Goal: Communication & Community: Answer question/provide support

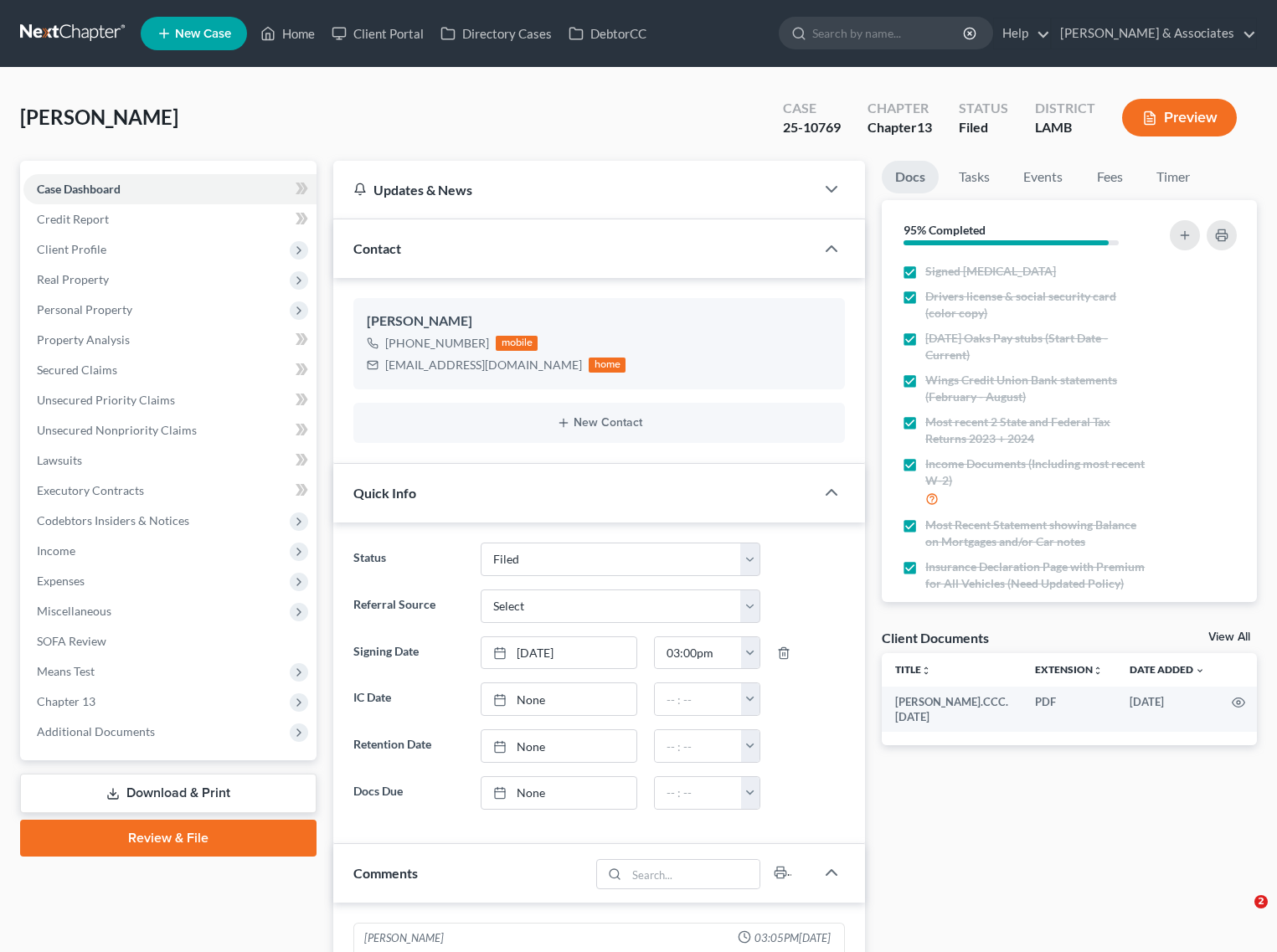
select select "8"
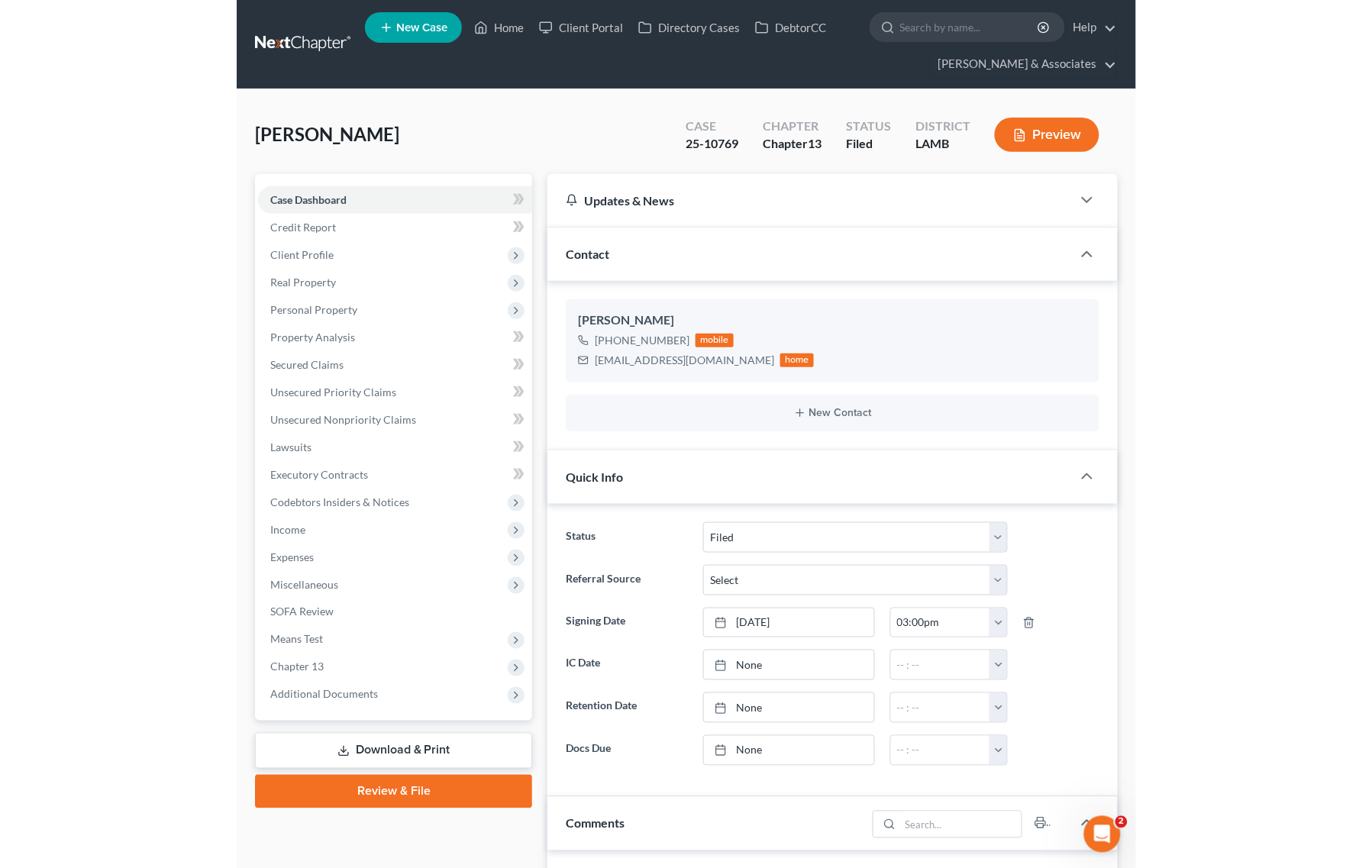
scroll to position [836, 0]
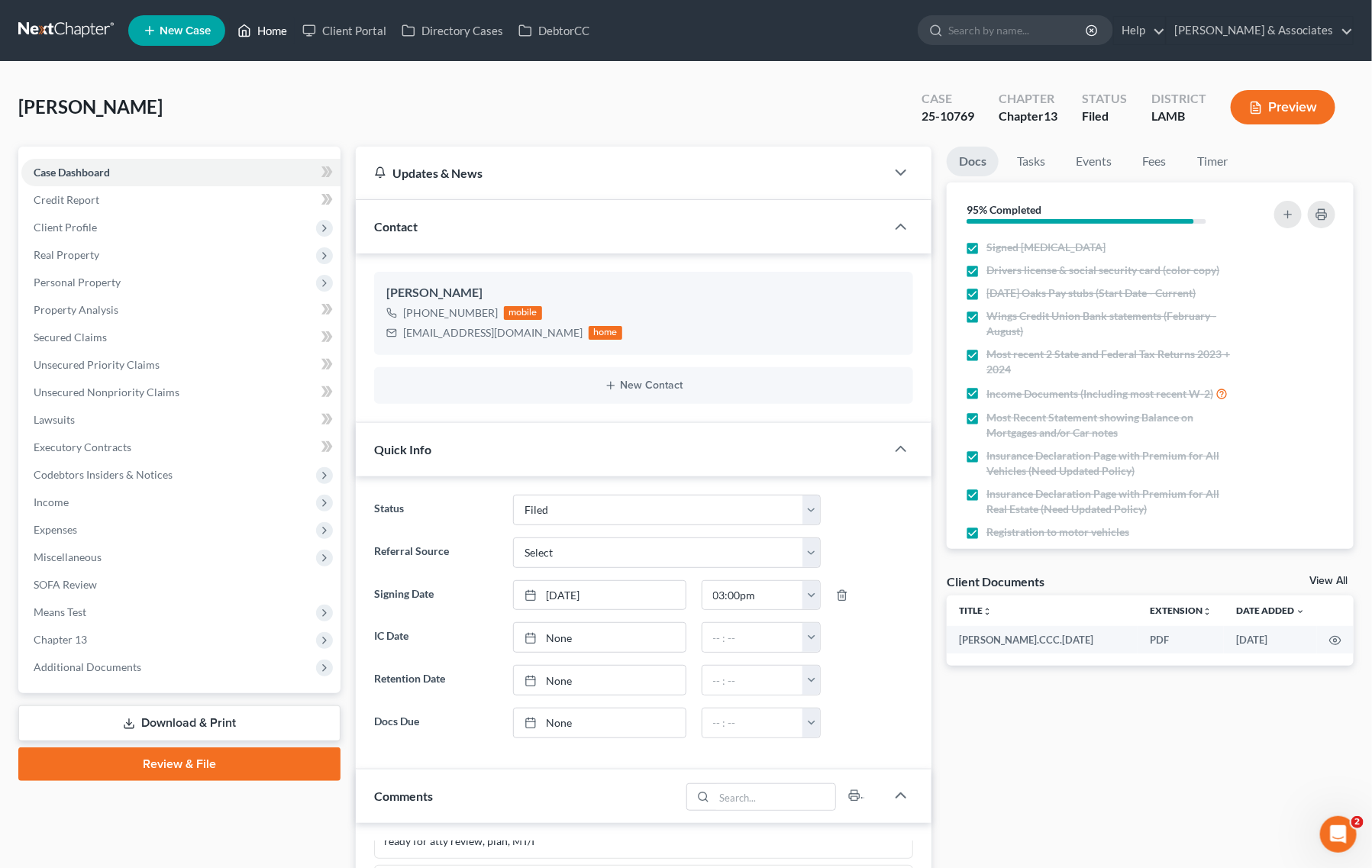
drag, startPoint x: 254, startPoint y: 37, endPoint x: 457, endPoint y: 88, distance: 209.3
click at [254, 37] on link "Home" at bounding box center [263, 31] width 65 height 28
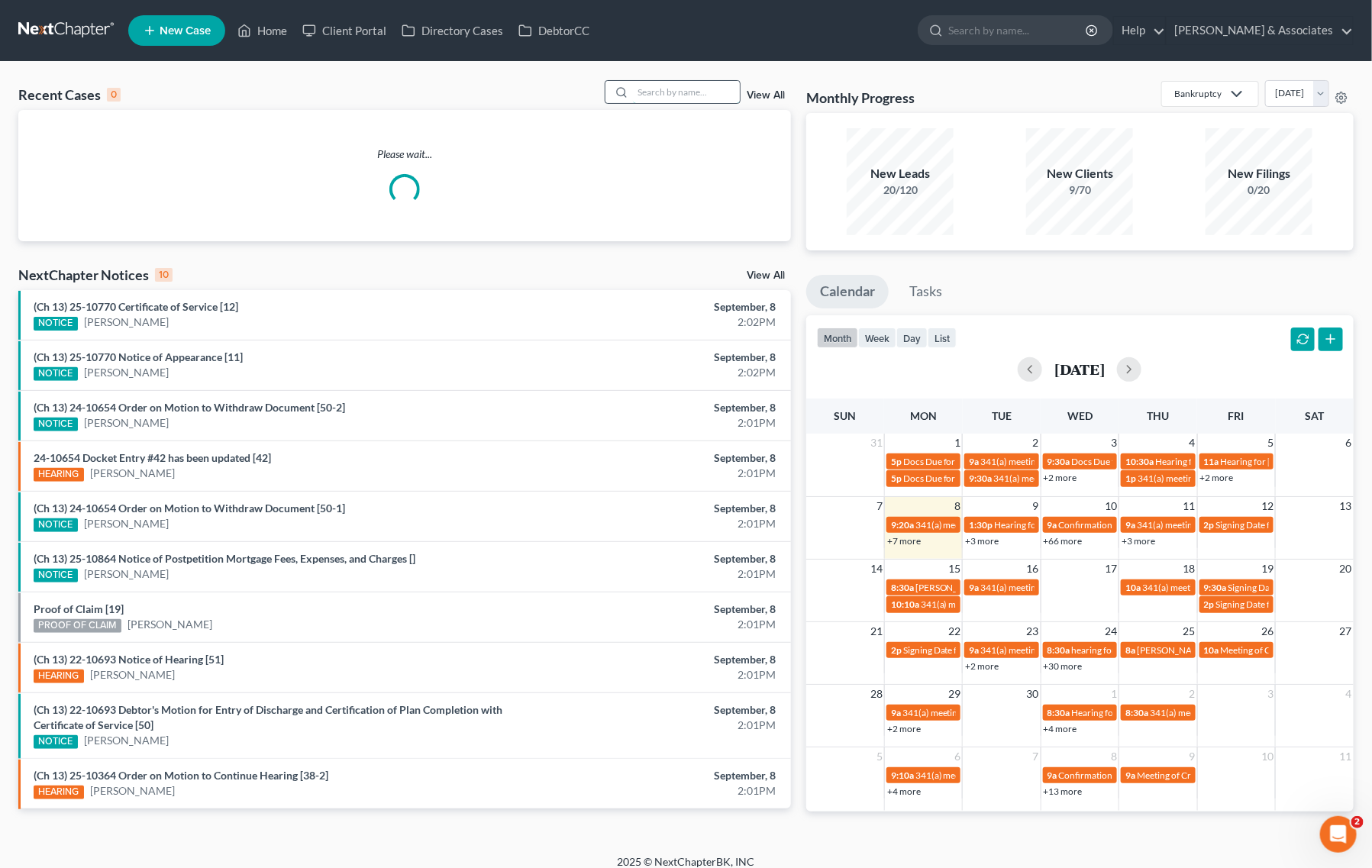
click at [635, 86] on input "search" at bounding box center [686, 91] width 107 height 22
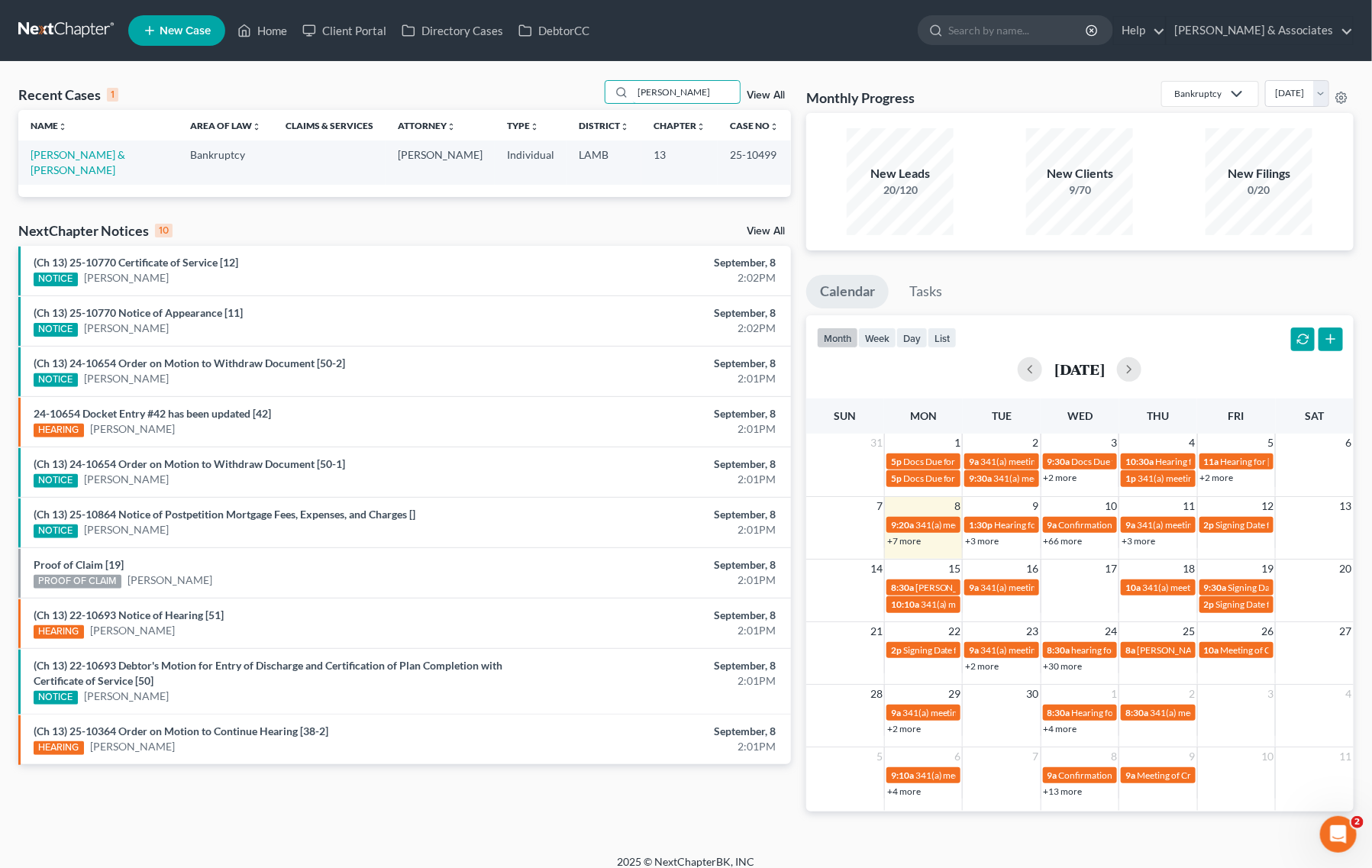
type input "kelly mcintyre"
click at [50, 161] on td "[PERSON_NAME] & [PERSON_NAME]" at bounding box center [98, 162] width 160 height 43
click at [55, 158] on link "[PERSON_NAME] & [PERSON_NAME]" at bounding box center [77, 162] width 95 height 29
select select "8"
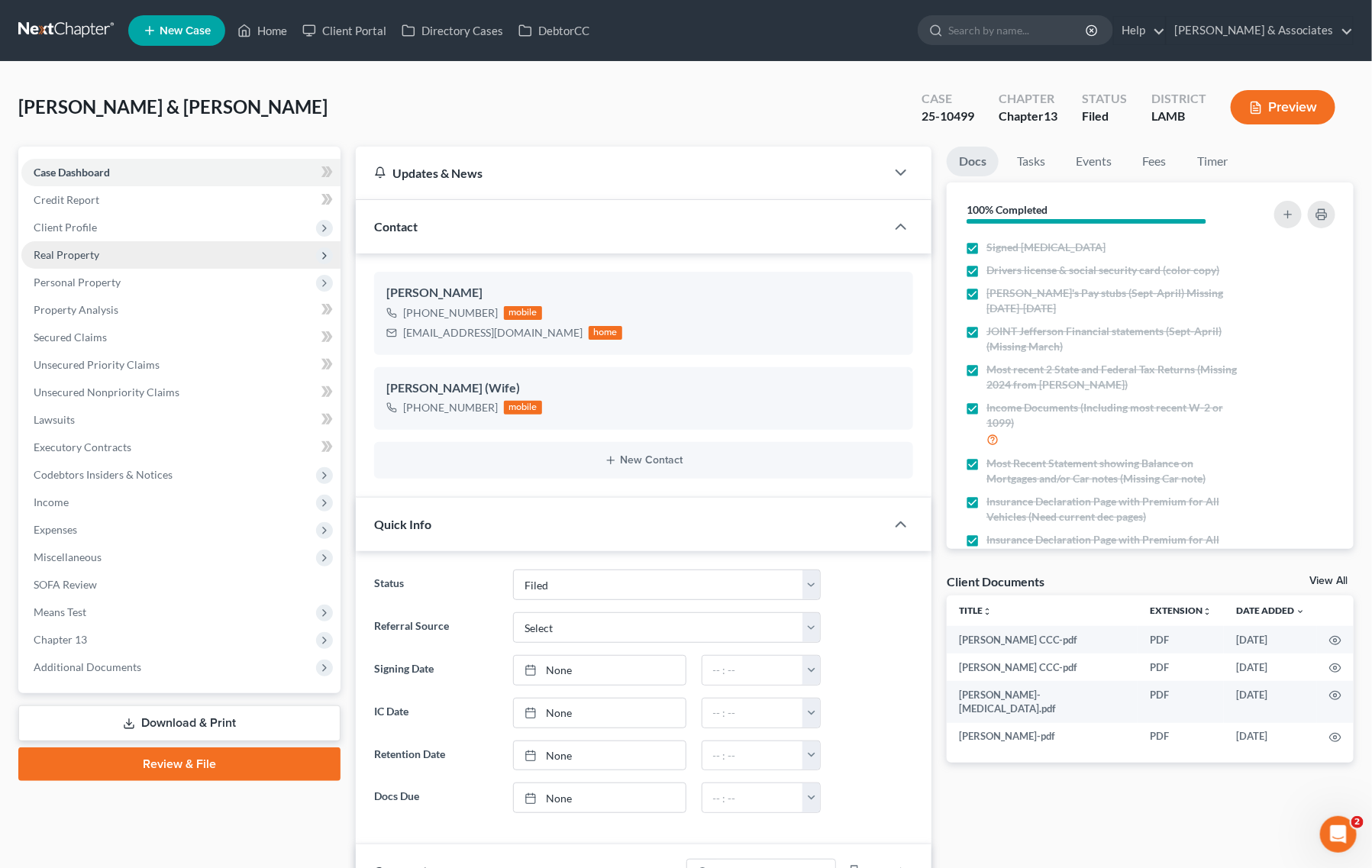
scroll to position [4147, 0]
click at [64, 218] on span "Client Profile" at bounding box center [180, 228] width 319 height 28
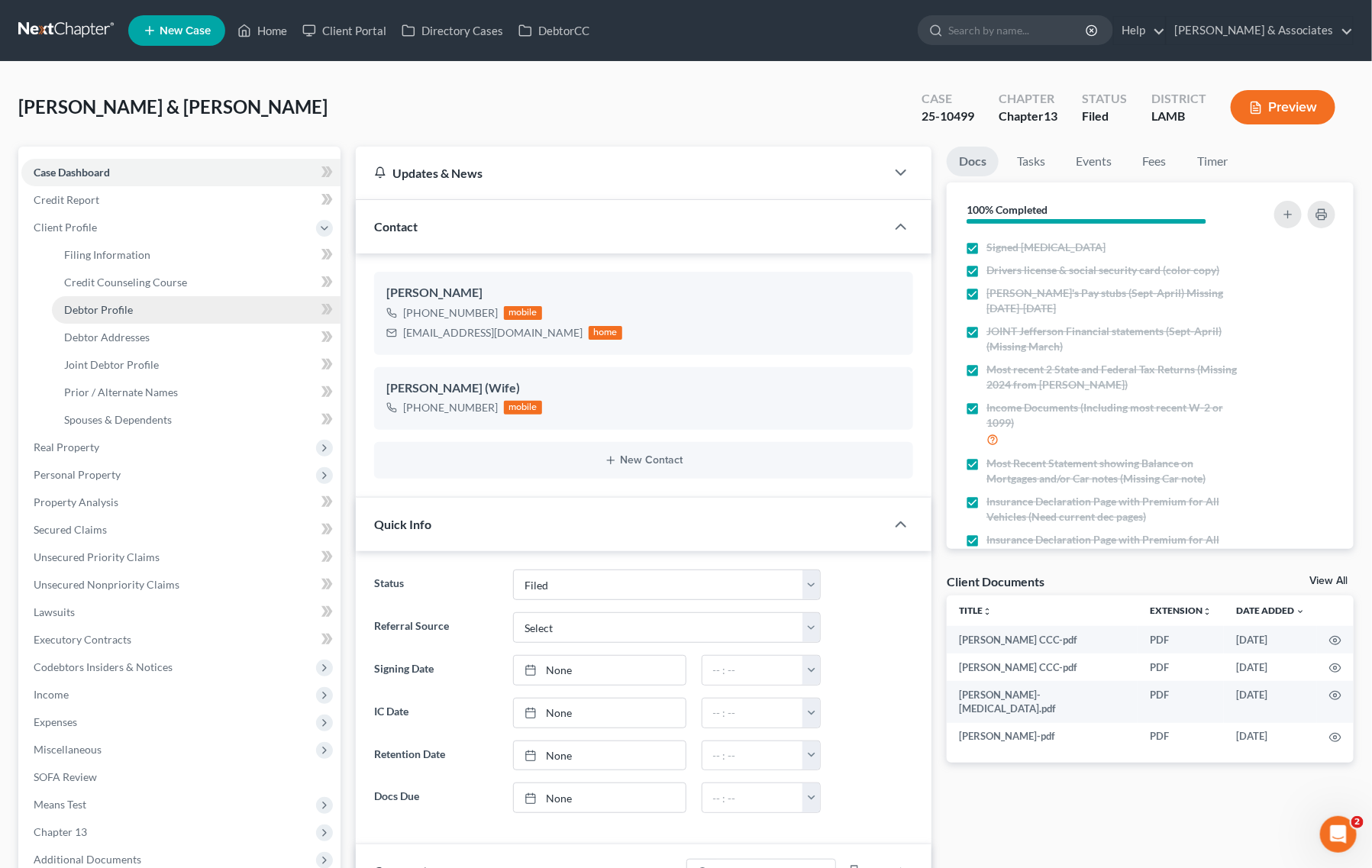
click at [96, 314] on span "Debtor Profile" at bounding box center [99, 309] width 69 height 13
select select "1"
select select "2"
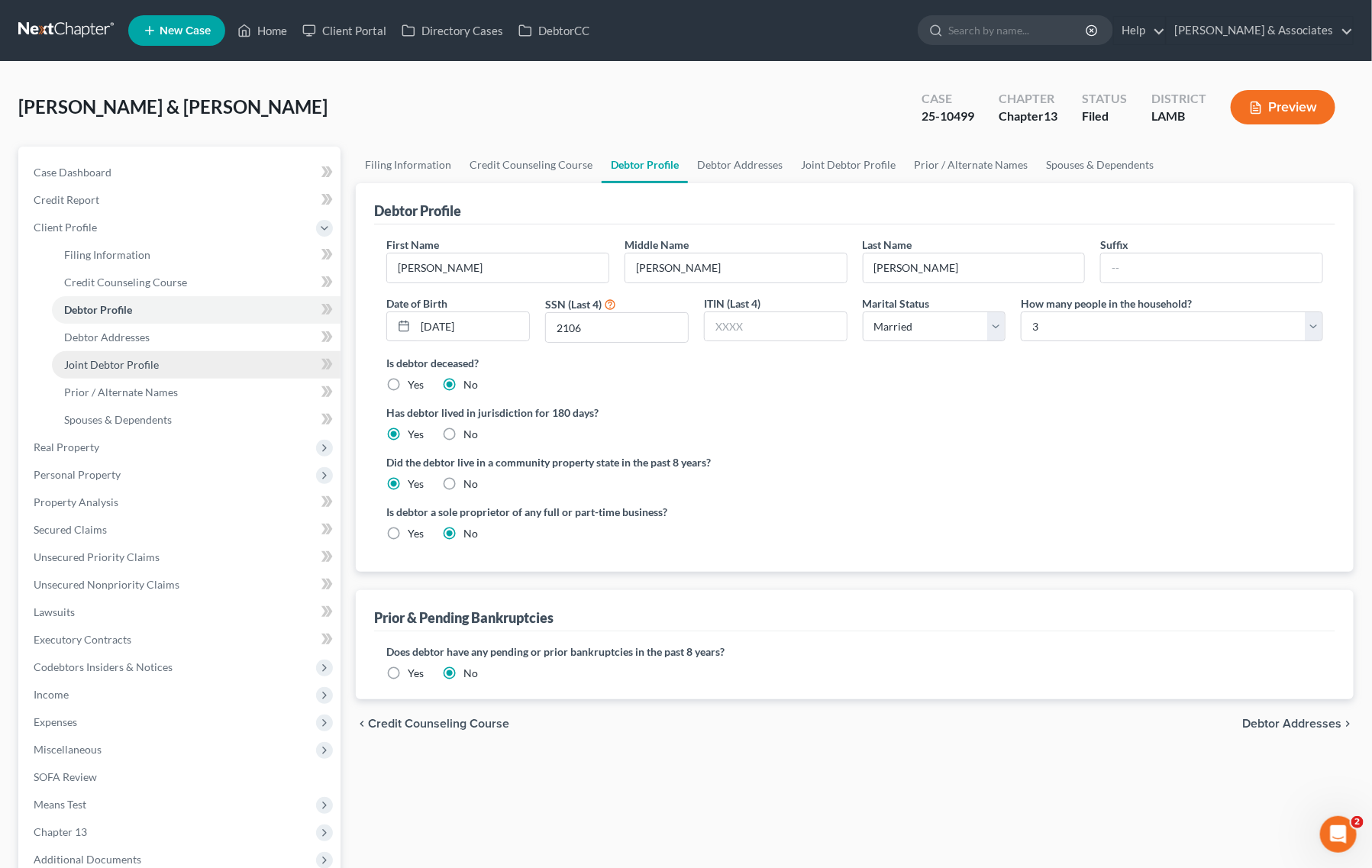
drag, startPoint x: 135, startPoint y: 361, endPoint x: 177, endPoint y: 362, distance: 42.0
click at [135, 361] on span "Joint Debtor Profile" at bounding box center [112, 365] width 95 height 13
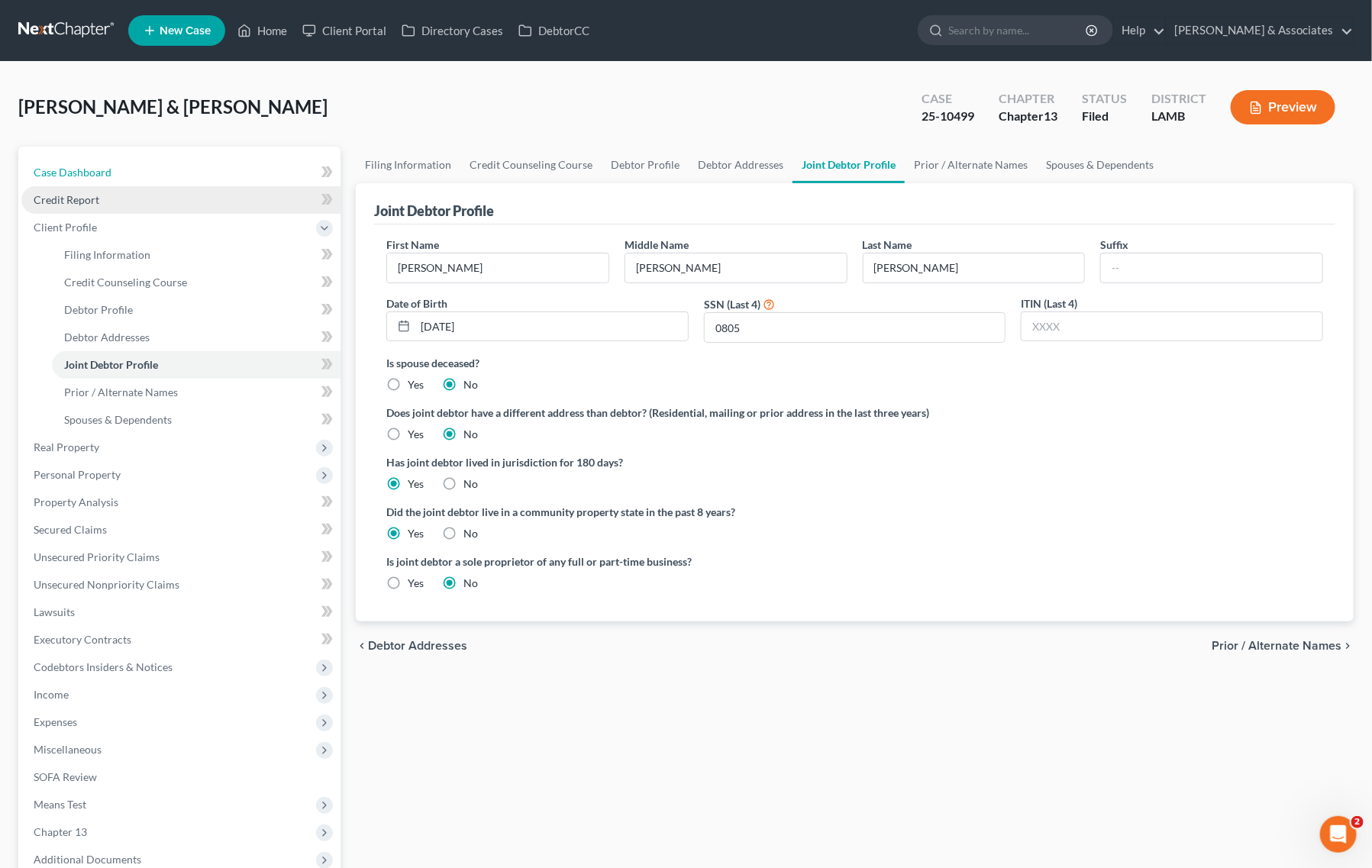
drag, startPoint x: 82, startPoint y: 172, endPoint x: 216, endPoint y: 184, distance: 134.5
click at [82, 172] on span "Case Dashboard" at bounding box center [72, 172] width 77 height 13
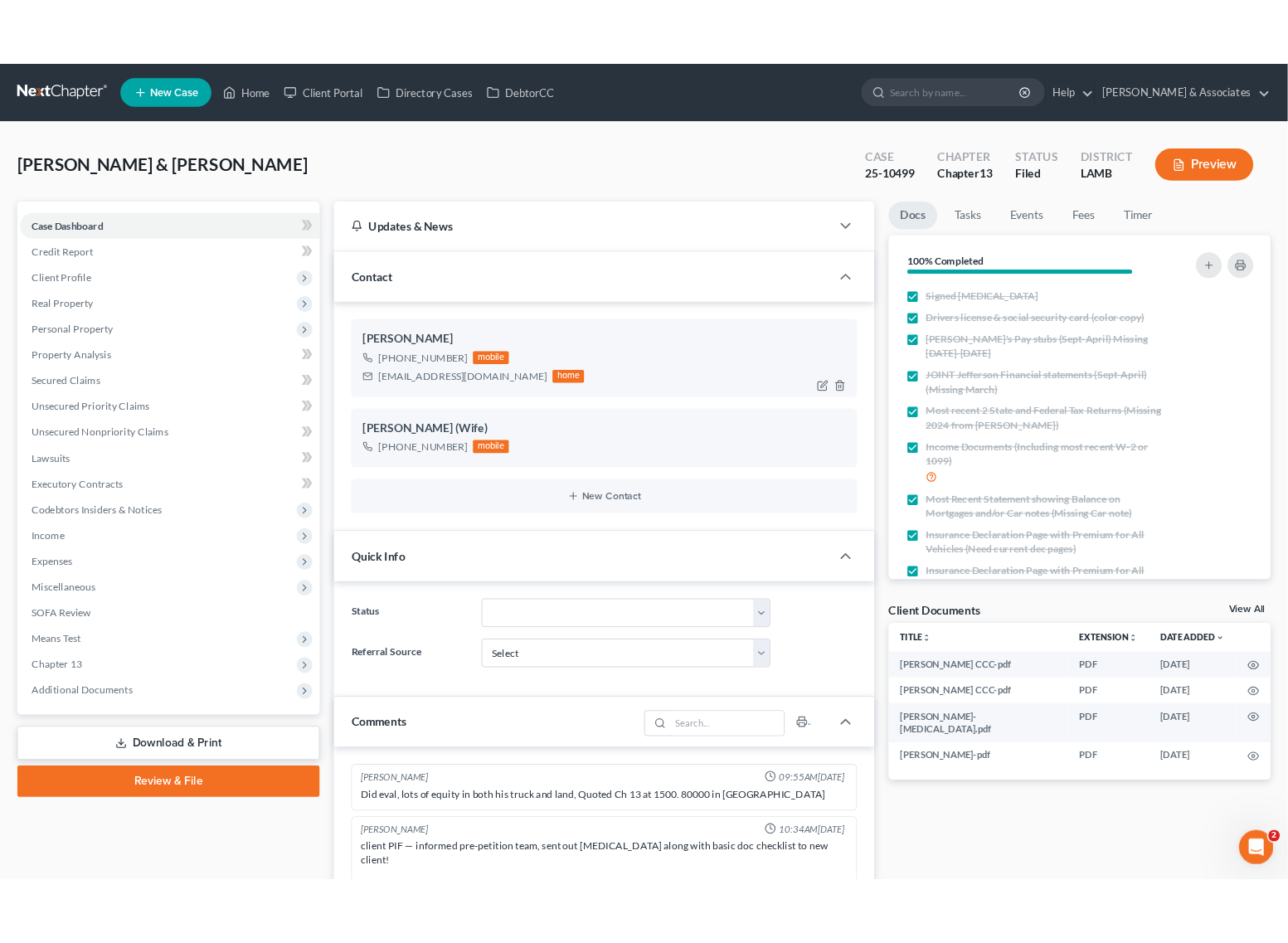
scroll to position [4506, 0]
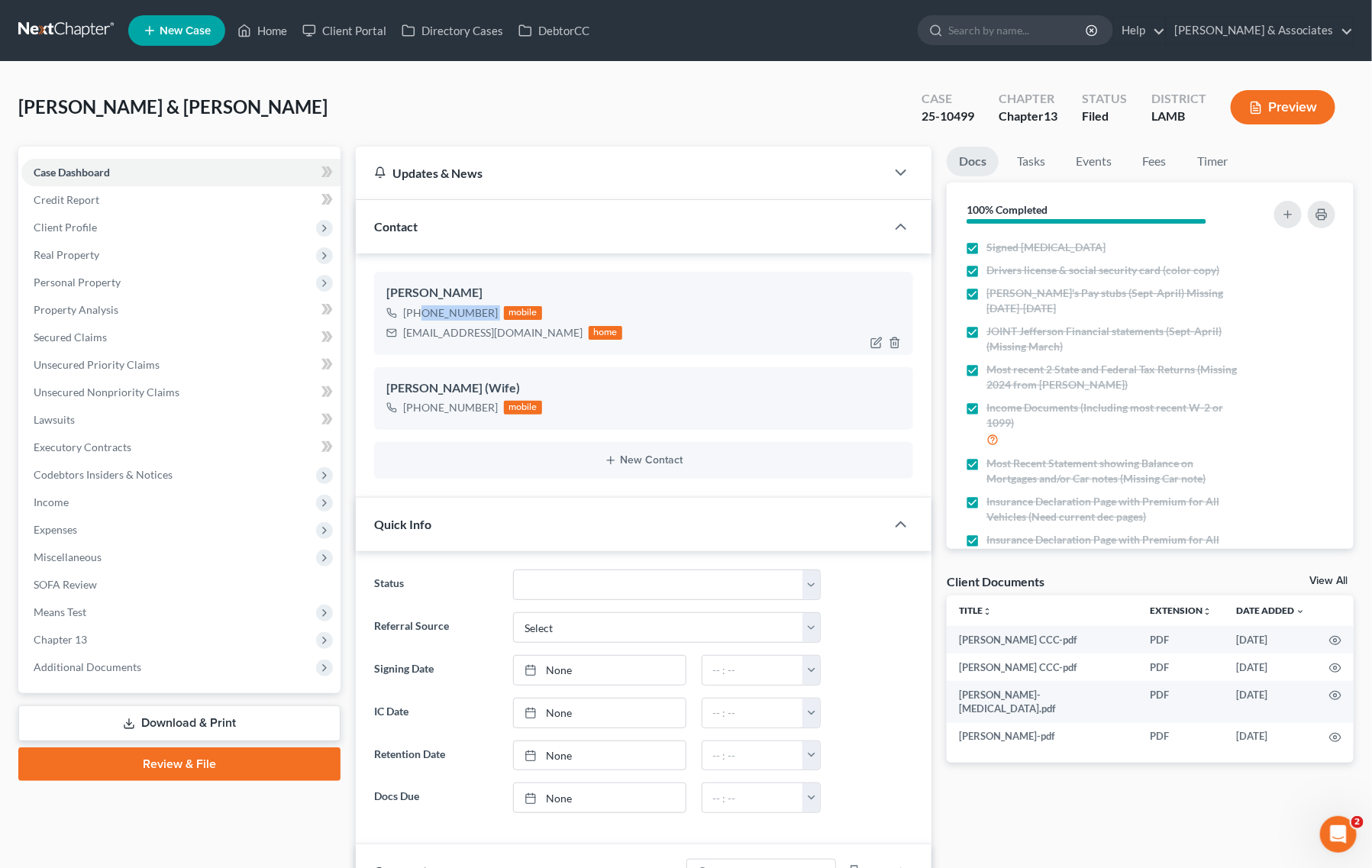
drag, startPoint x: 418, startPoint y: 311, endPoint x: 502, endPoint y: 311, distance: 84.0
click at [502, 311] on div "+1 (225) 931-9780 mobile" at bounding box center [503, 312] width 236 height 20
drag, startPoint x: 418, startPoint y: 410, endPoint x: 493, endPoint y: 410, distance: 75.0
click at [493, 410] on div "+1 (225) 229-9780 mobile" at bounding box center [463, 408] width 156 height 20
click at [710, 410] on div "+1 (225) 229-9780 mobile" at bounding box center [643, 408] width 515 height 20
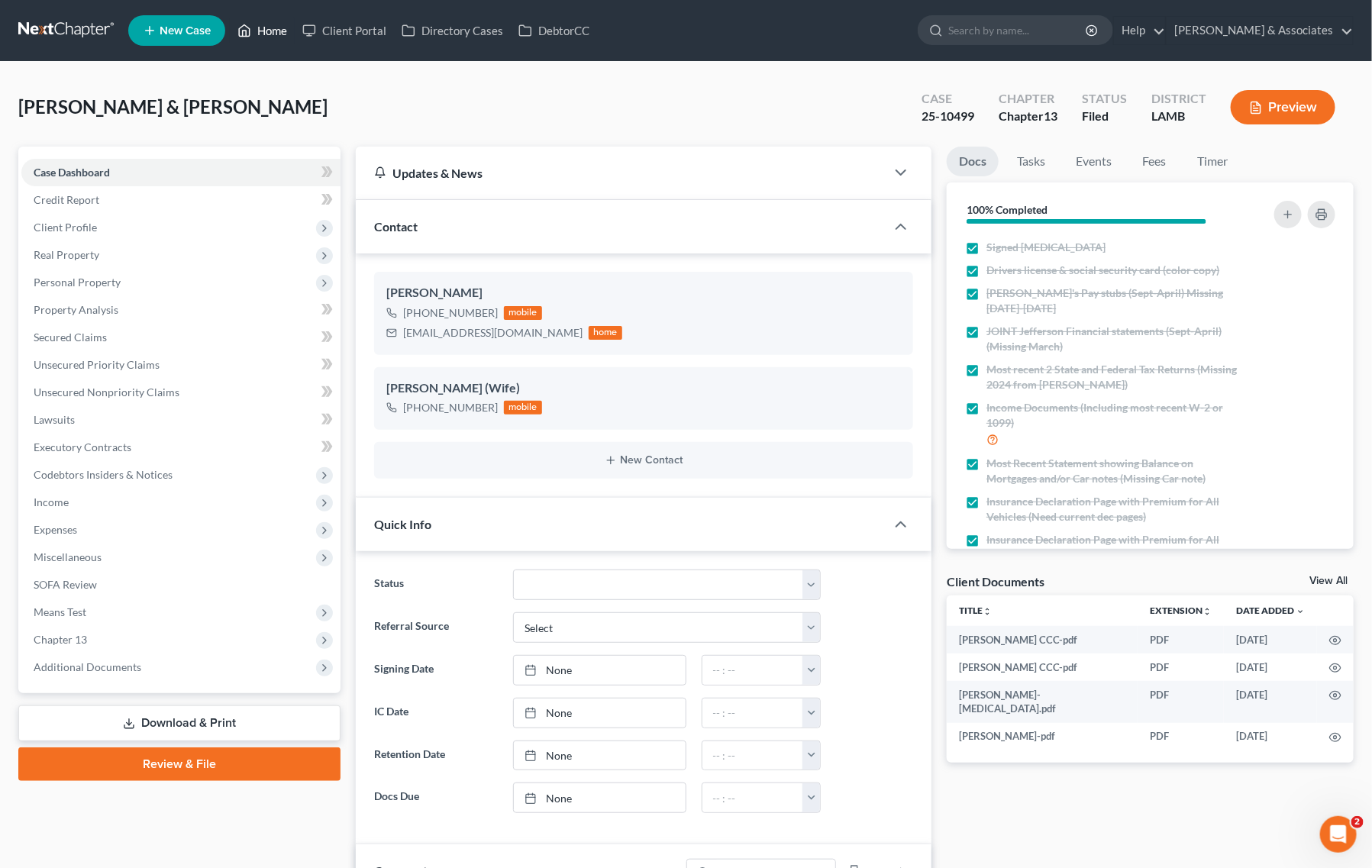
click at [250, 21] on icon at bounding box center [244, 30] width 14 height 18
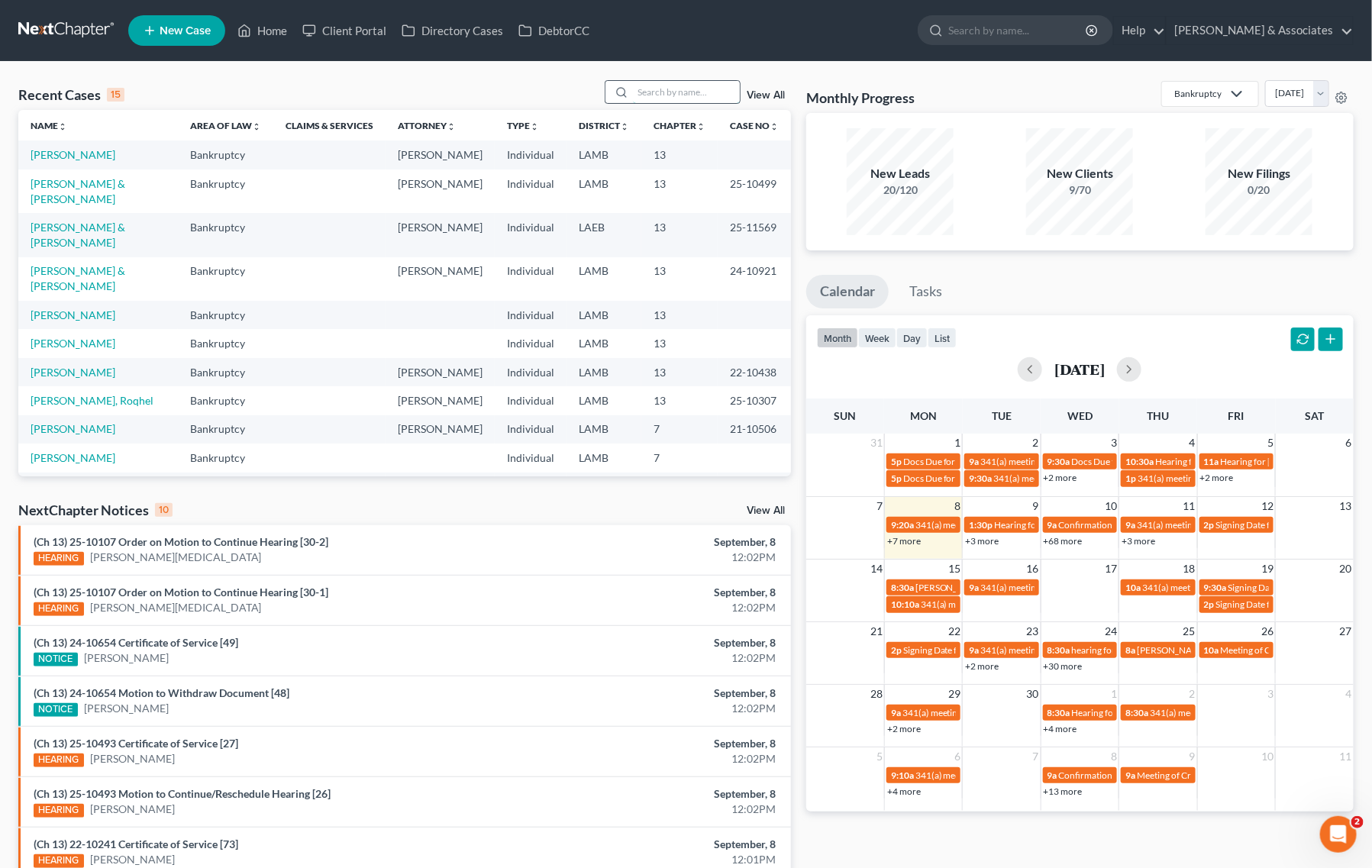
click at [701, 92] on input "search" at bounding box center [686, 91] width 107 height 22
type input "jasmine"
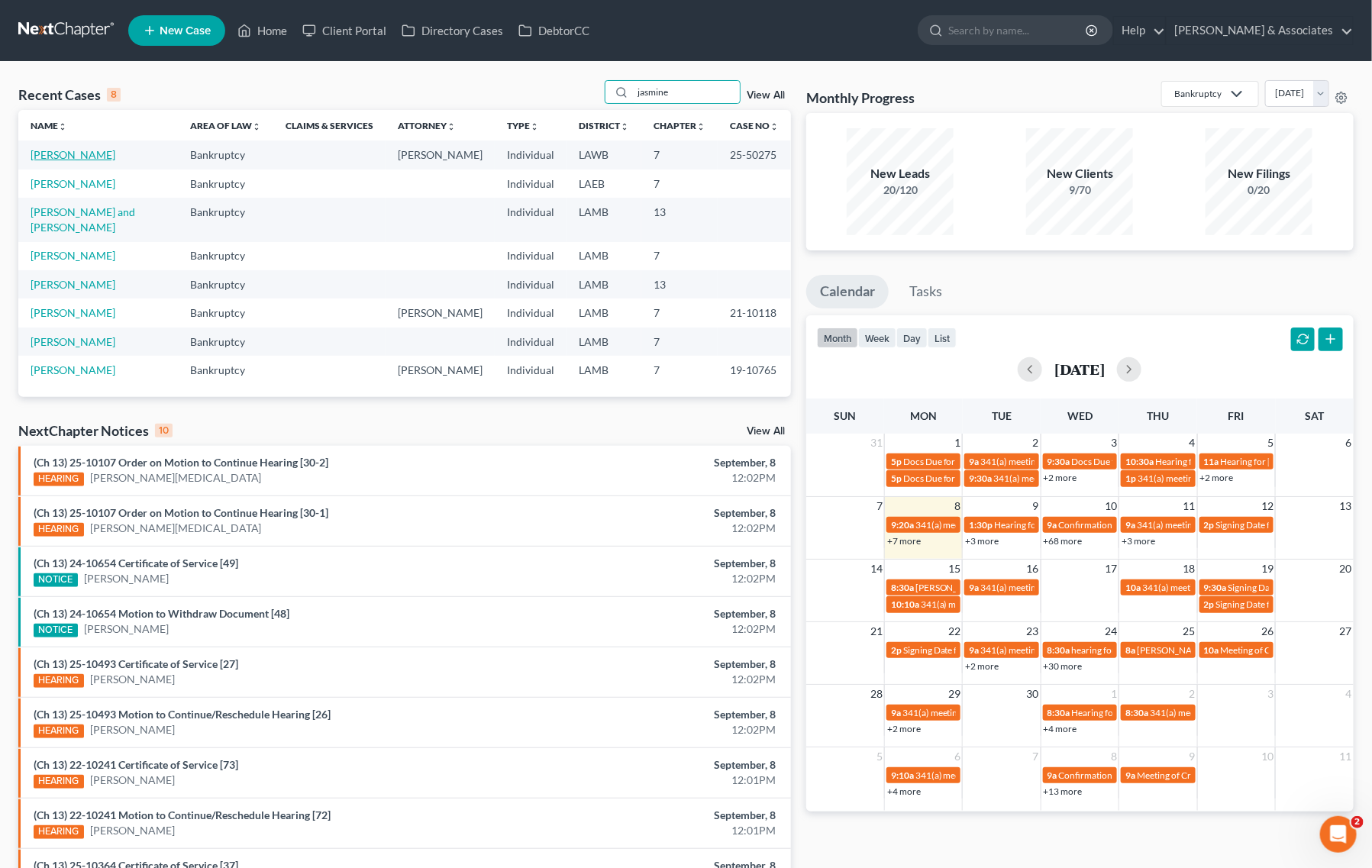
click at [69, 150] on link "[PERSON_NAME]" at bounding box center [73, 155] width 85 height 13
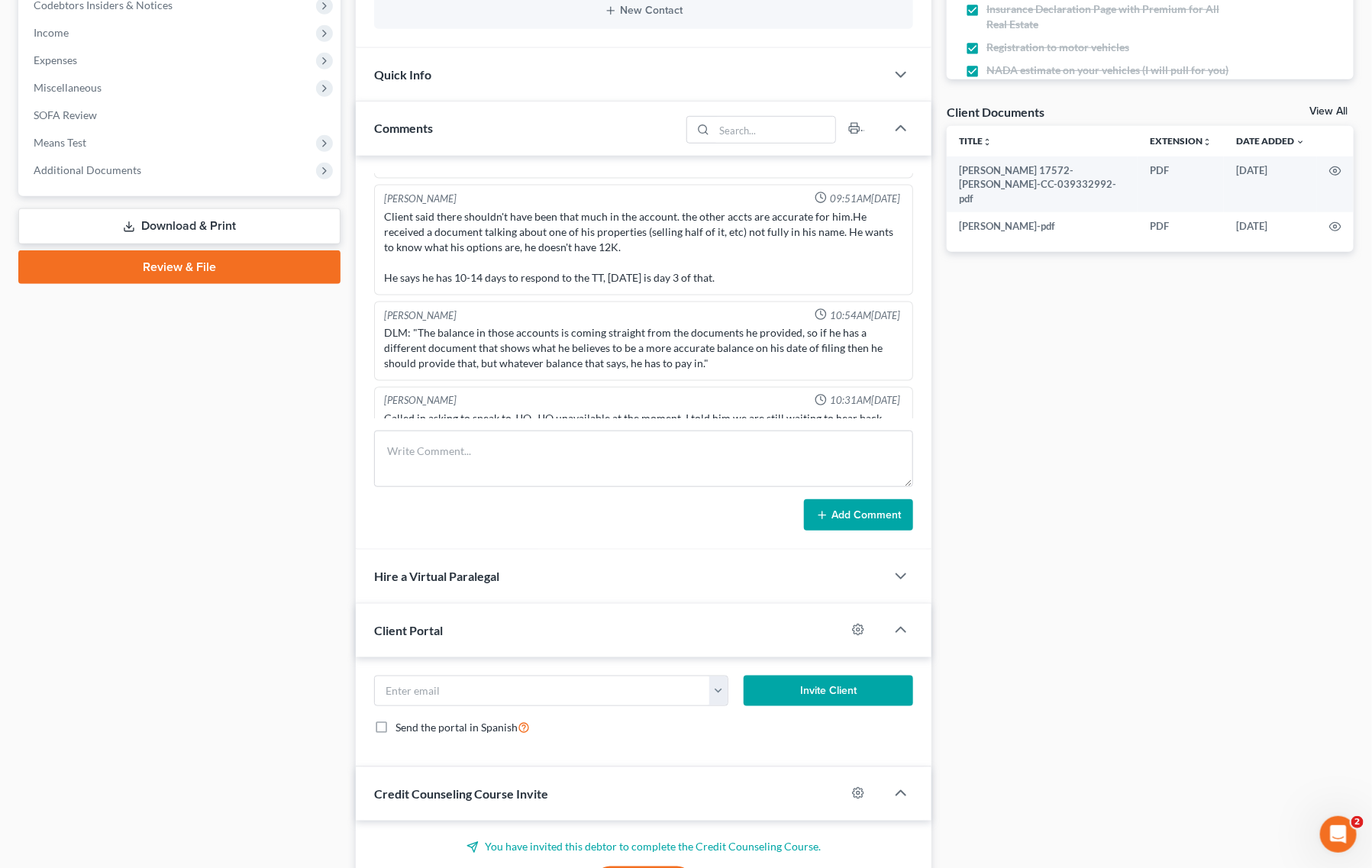
scroll to position [477, 0]
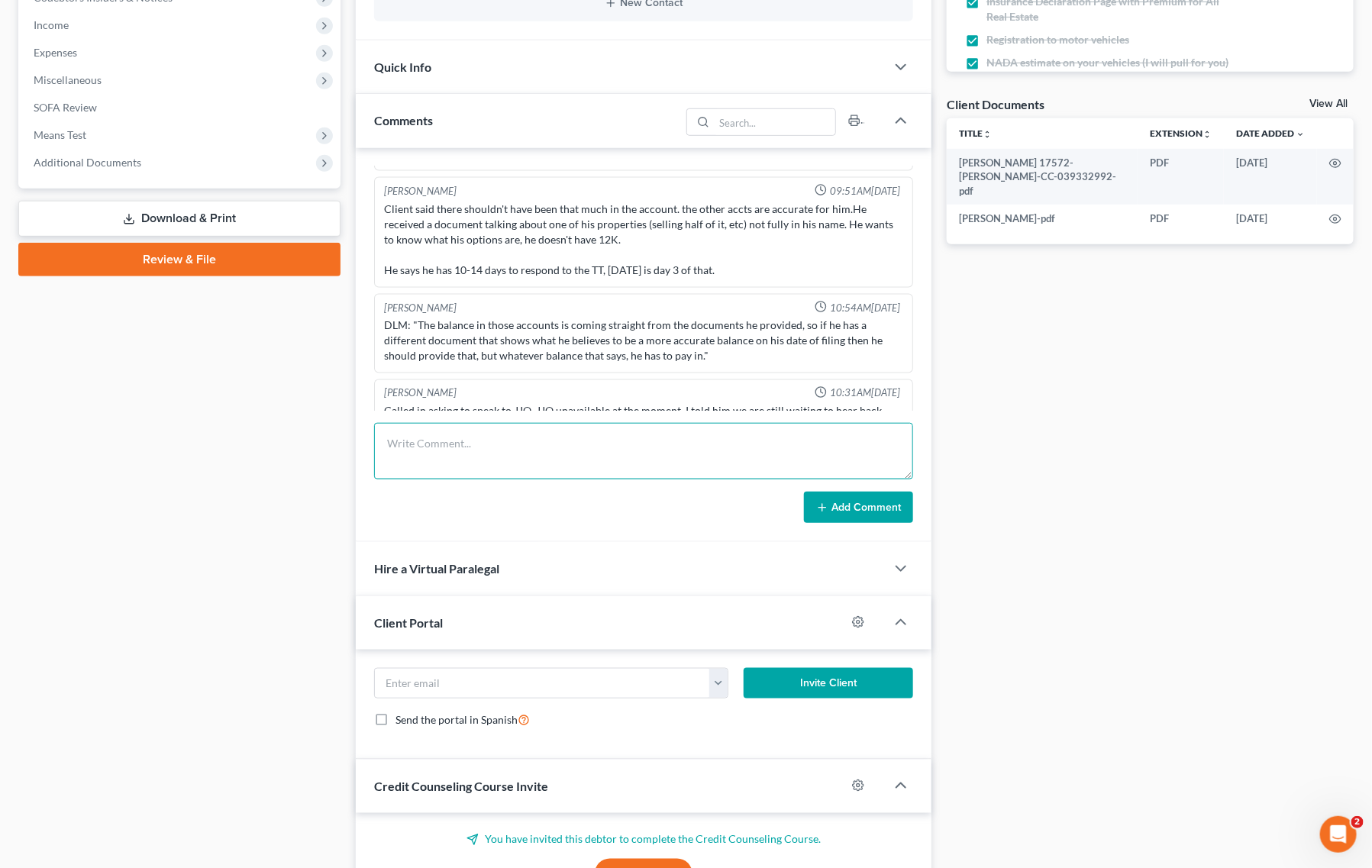
click at [525, 458] on textarea at bounding box center [644, 450] width 539 height 56
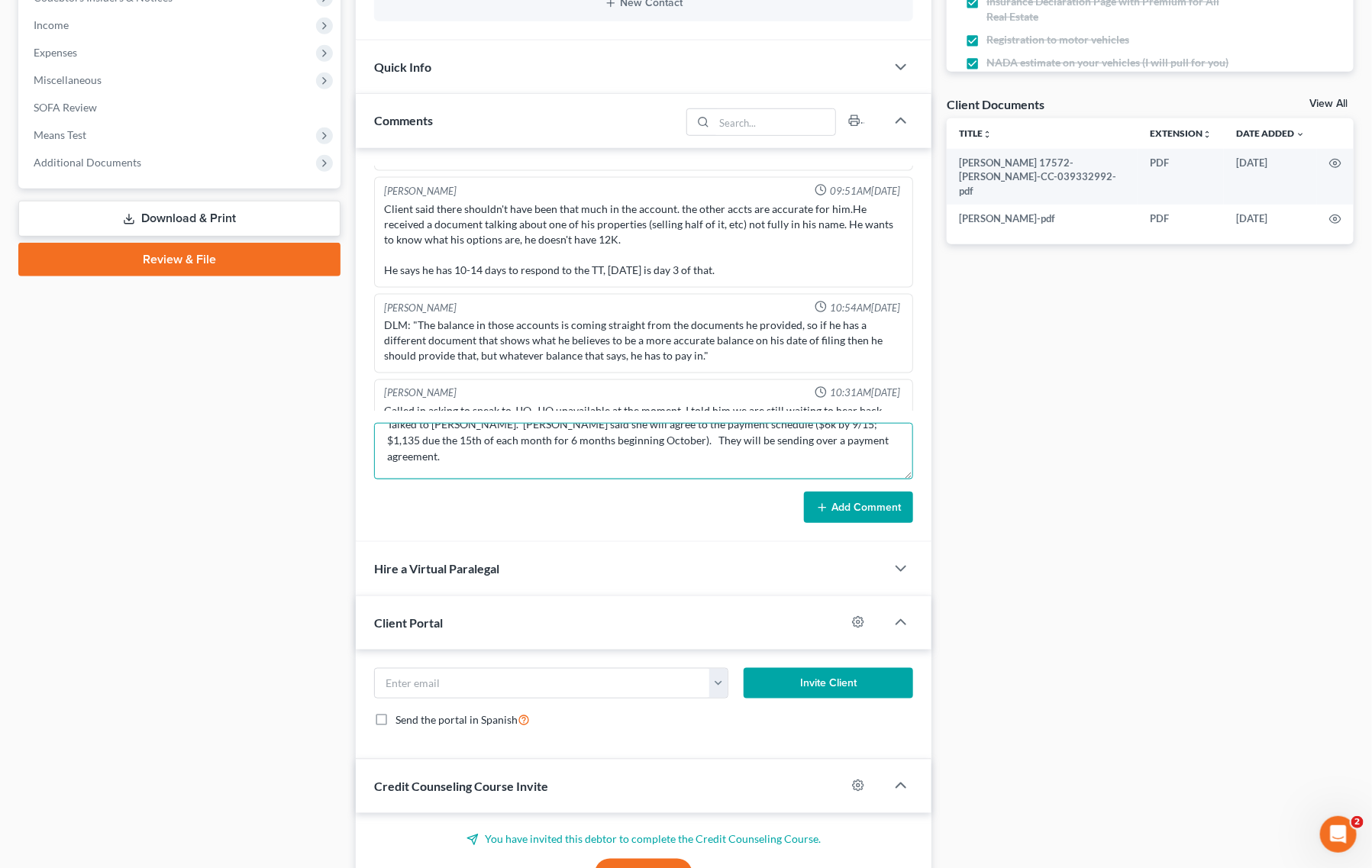
scroll to position [11, 0]
type textarea "Talked to [PERSON_NAME]. [PERSON_NAME] said she will agree to the payment sched…"
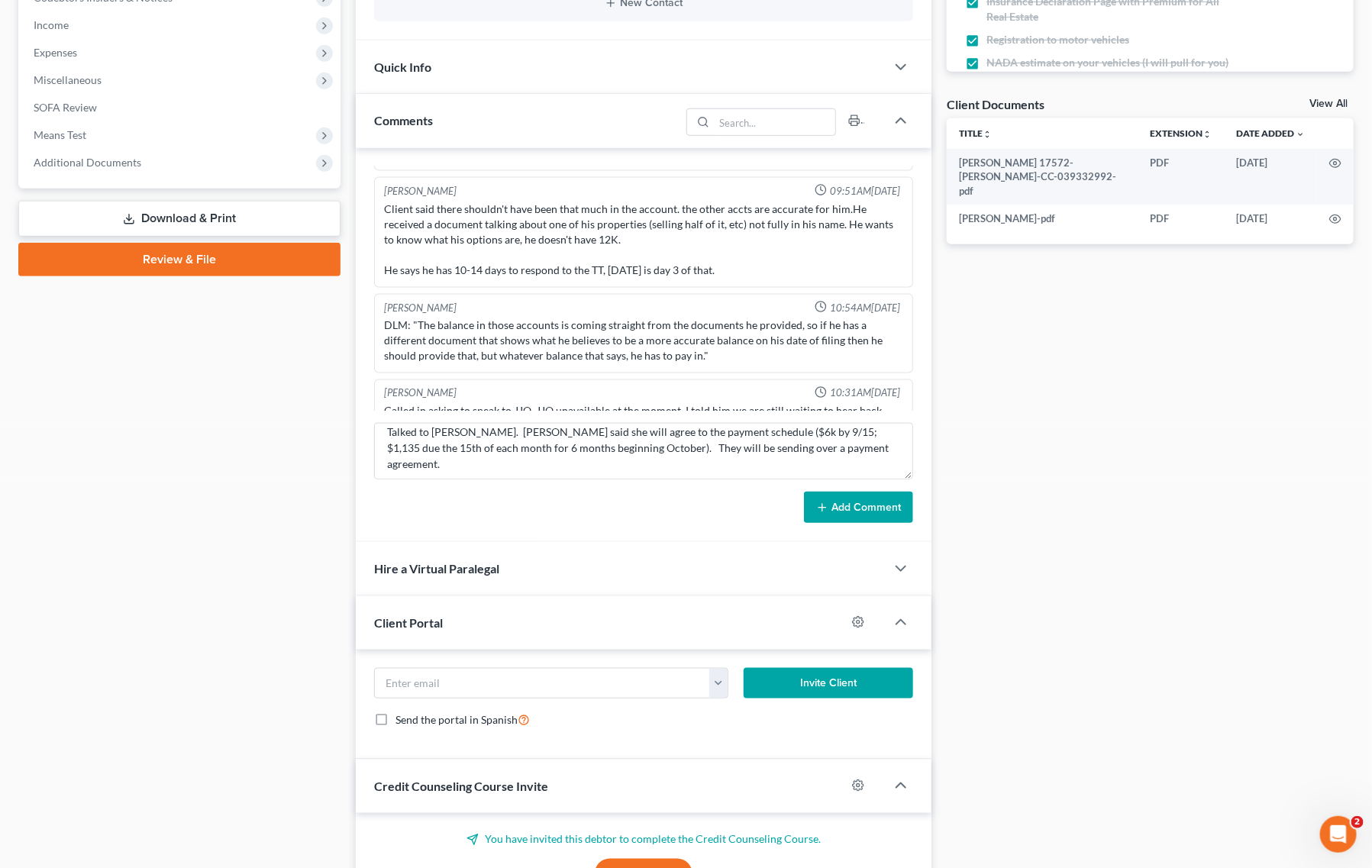
click at [841, 505] on button "Add Comment" at bounding box center [858, 507] width 109 height 32
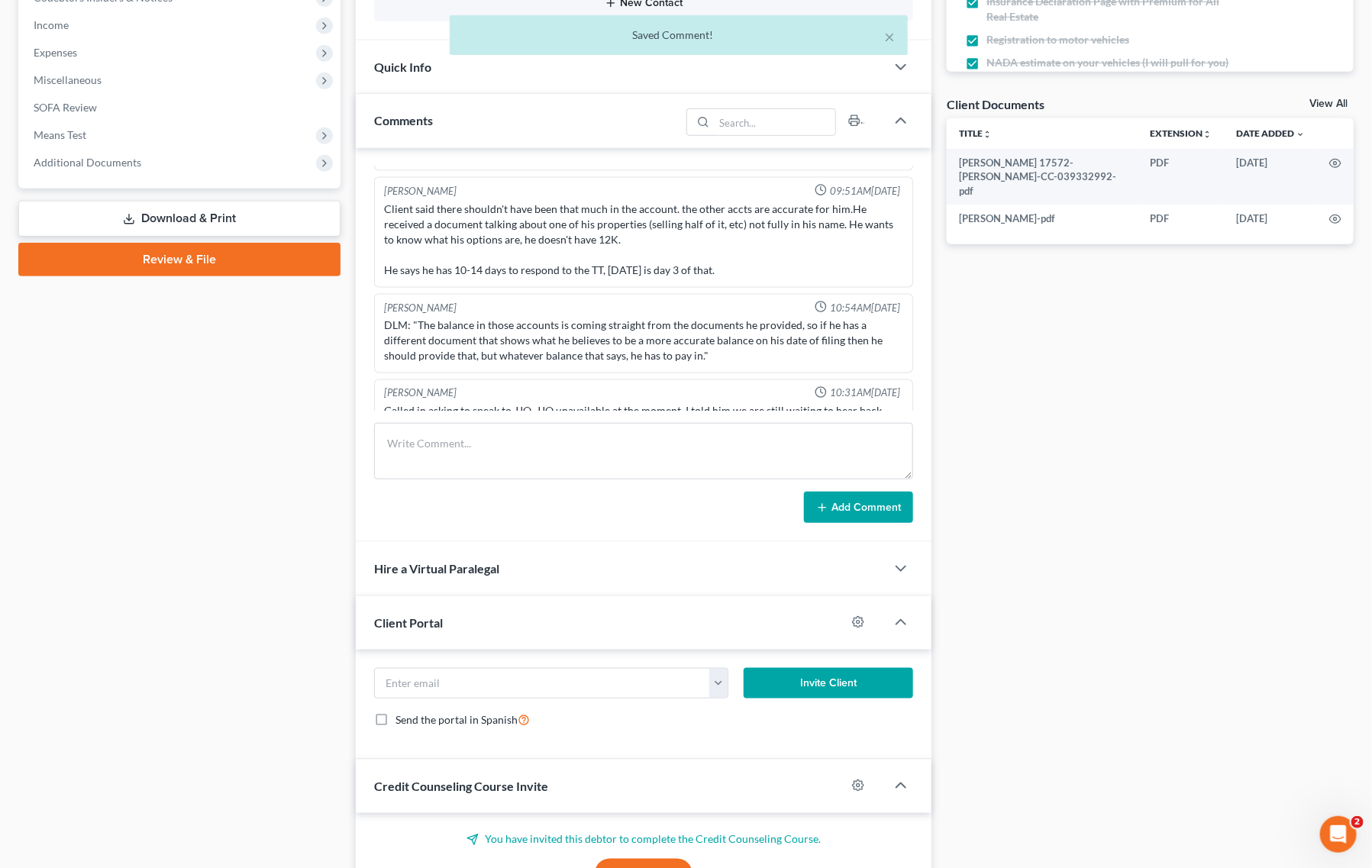
scroll to position [3995, 0]
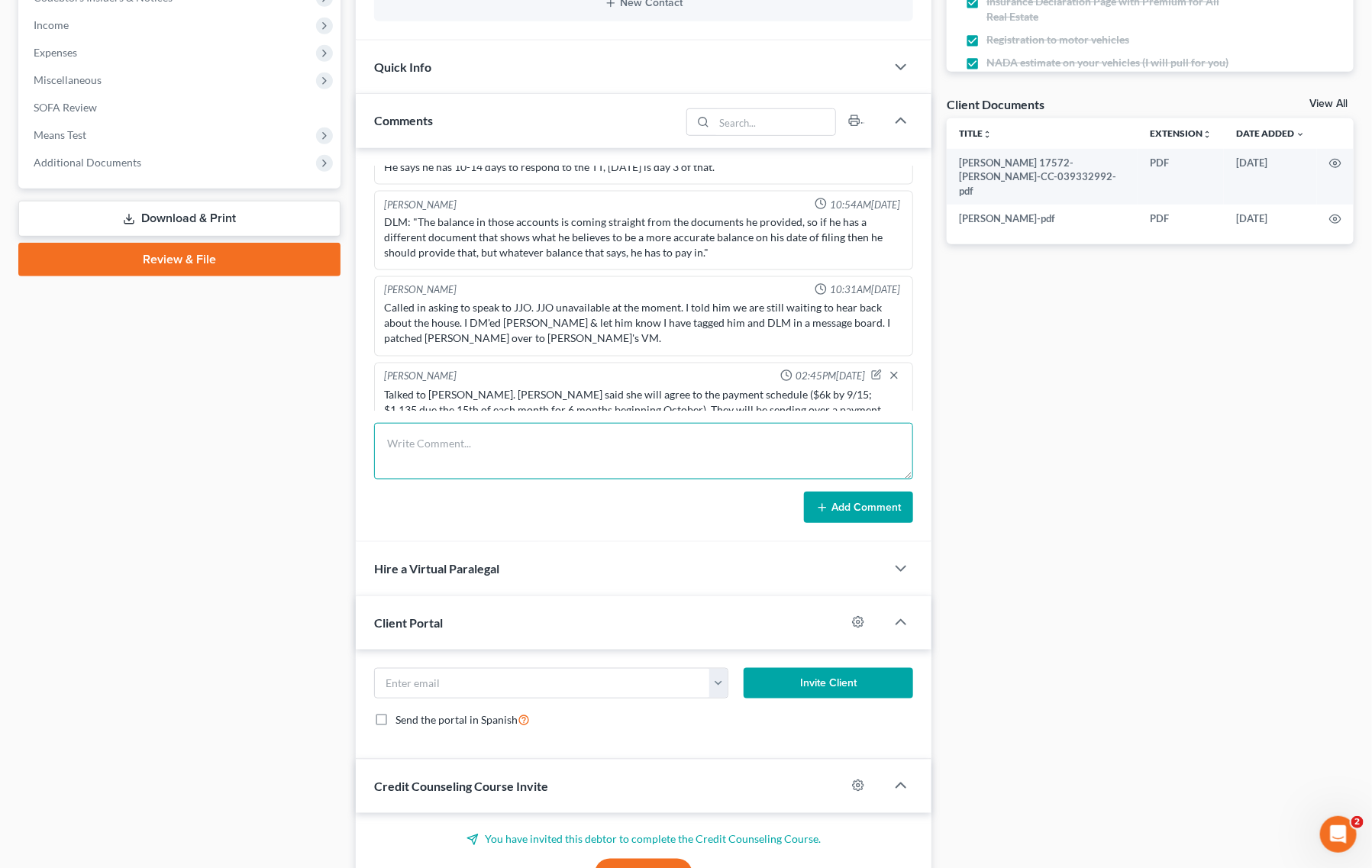
click at [557, 444] on textarea at bounding box center [644, 450] width 539 height 56
paste textarea "﻿Also, regarding heir property, I informed [PERSON_NAME] that he only has like …"
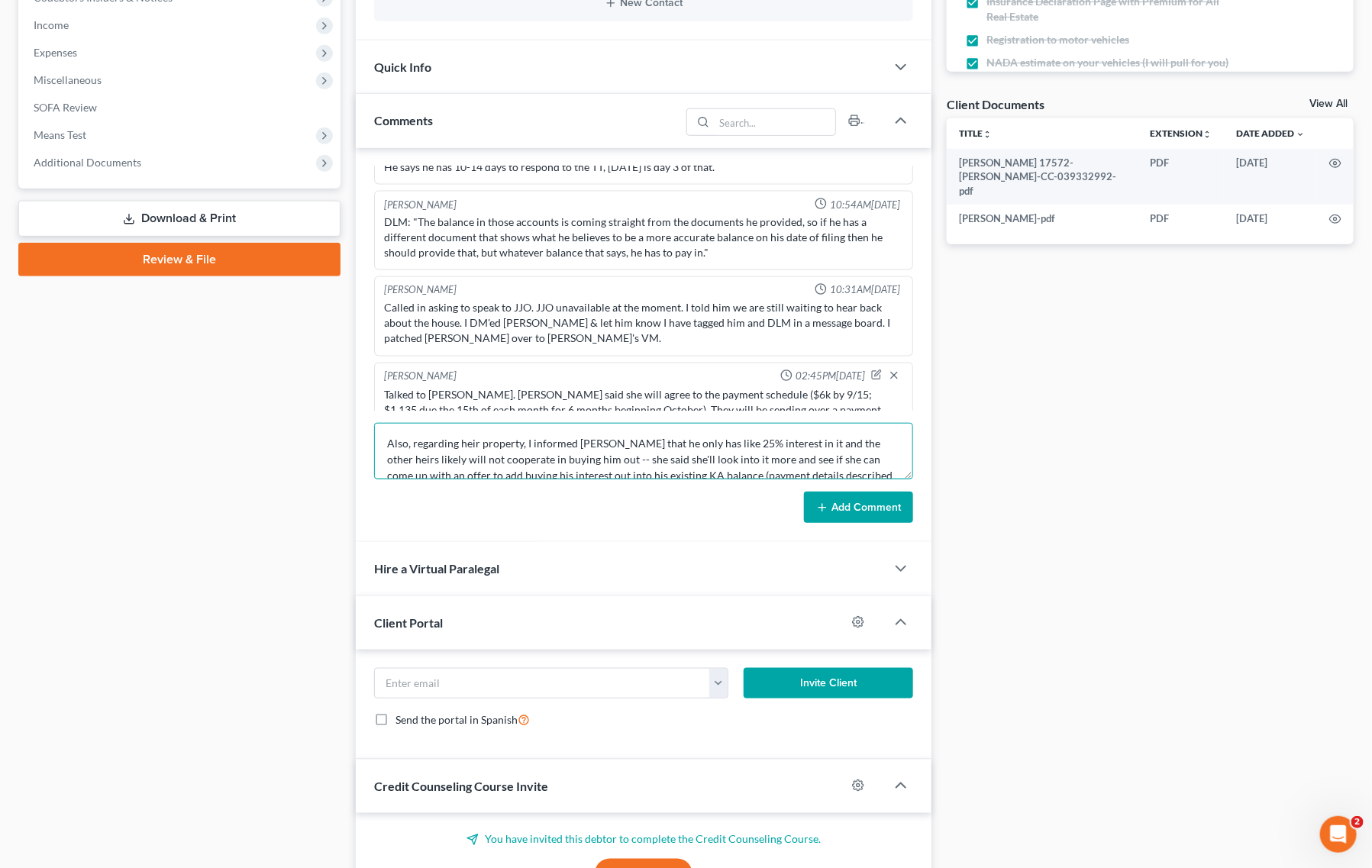
scroll to position [35, 0]
type textarea "﻿Also, regarding heir property, I informed [PERSON_NAME] that he only has like …"
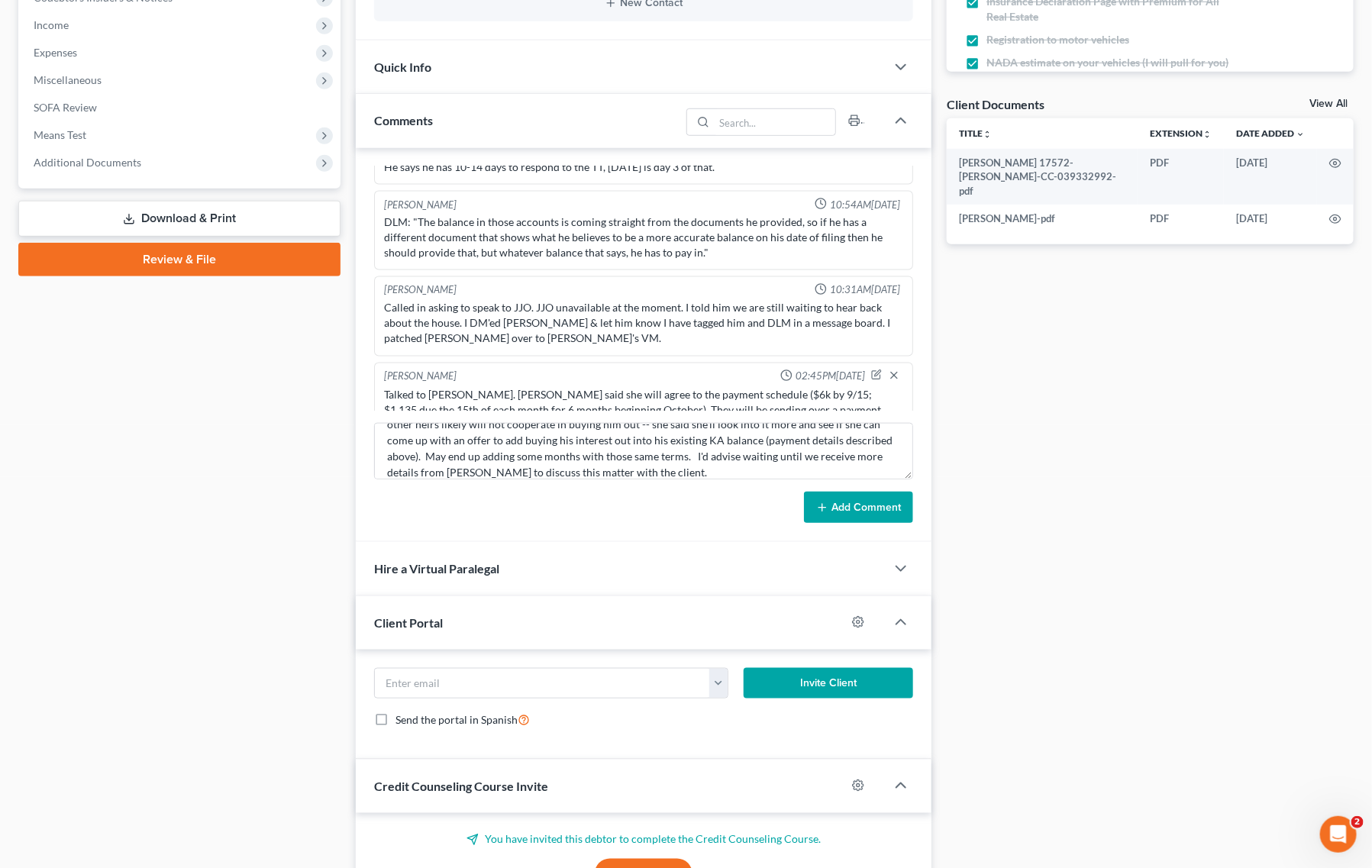
click at [872, 501] on button "Add Comment" at bounding box center [858, 507] width 109 height 32
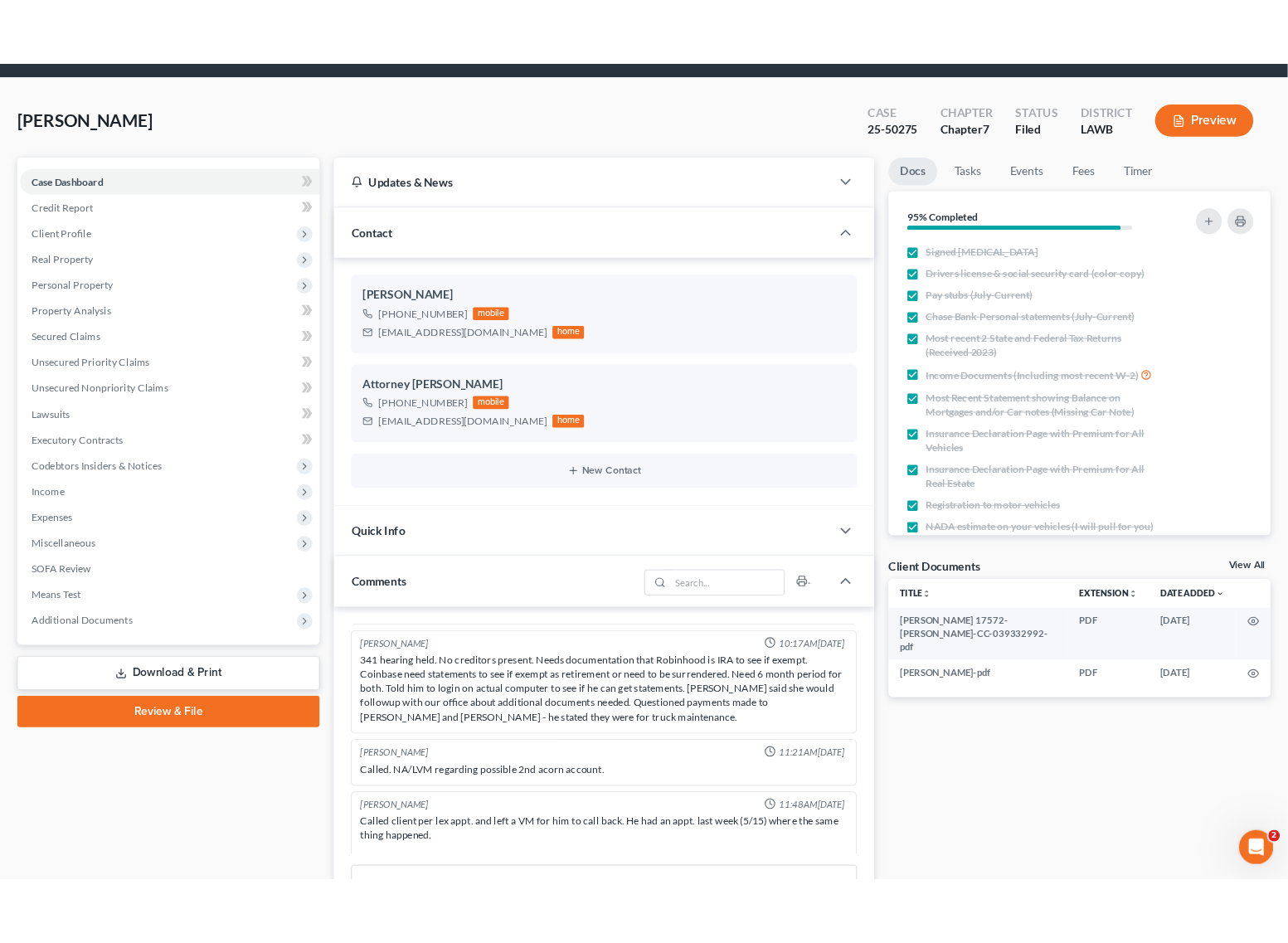
scroll to position [0, 0]
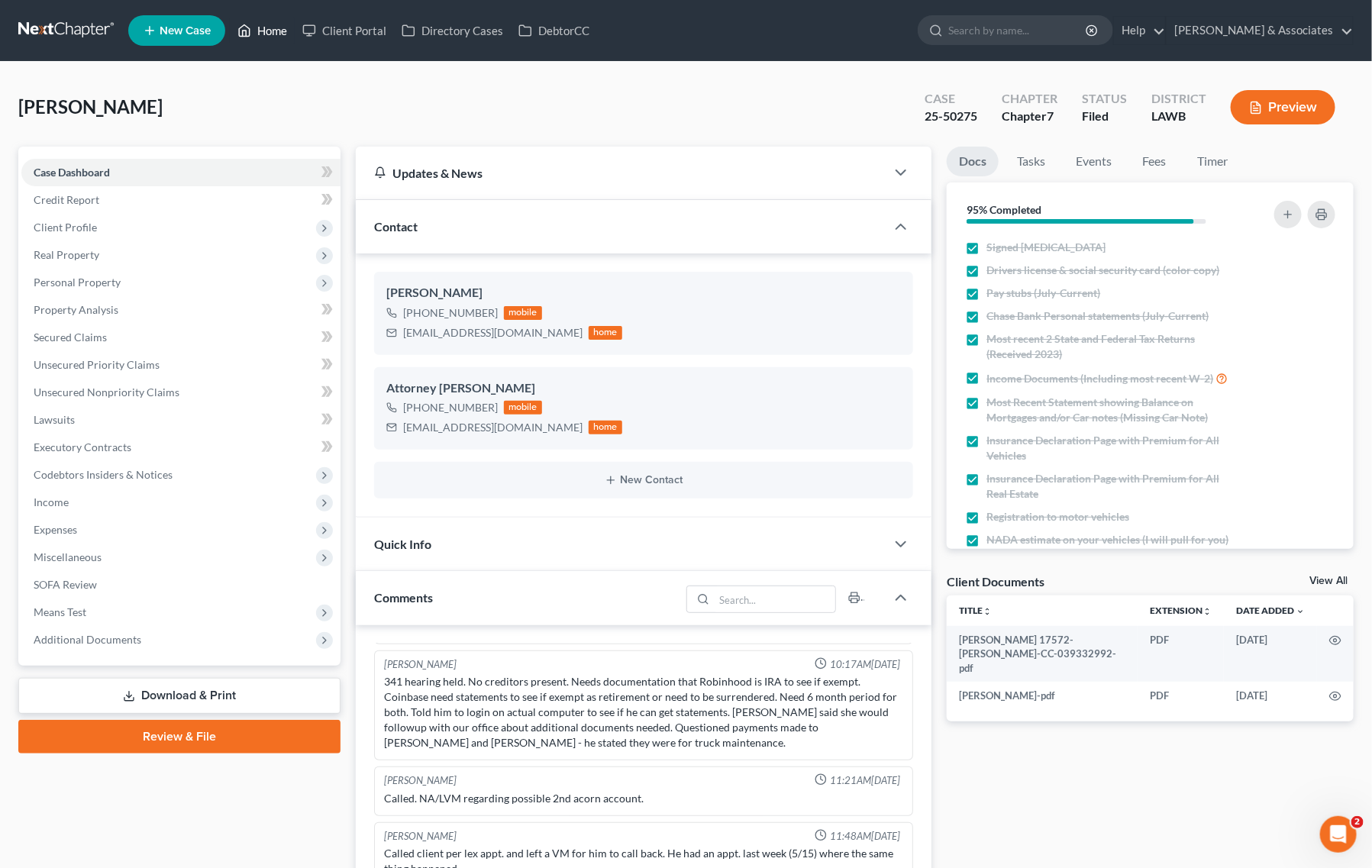
click at [255, 30] on link "Home" at bounding box center [263, 31] width 65 height 28
